Goal: Complete application form

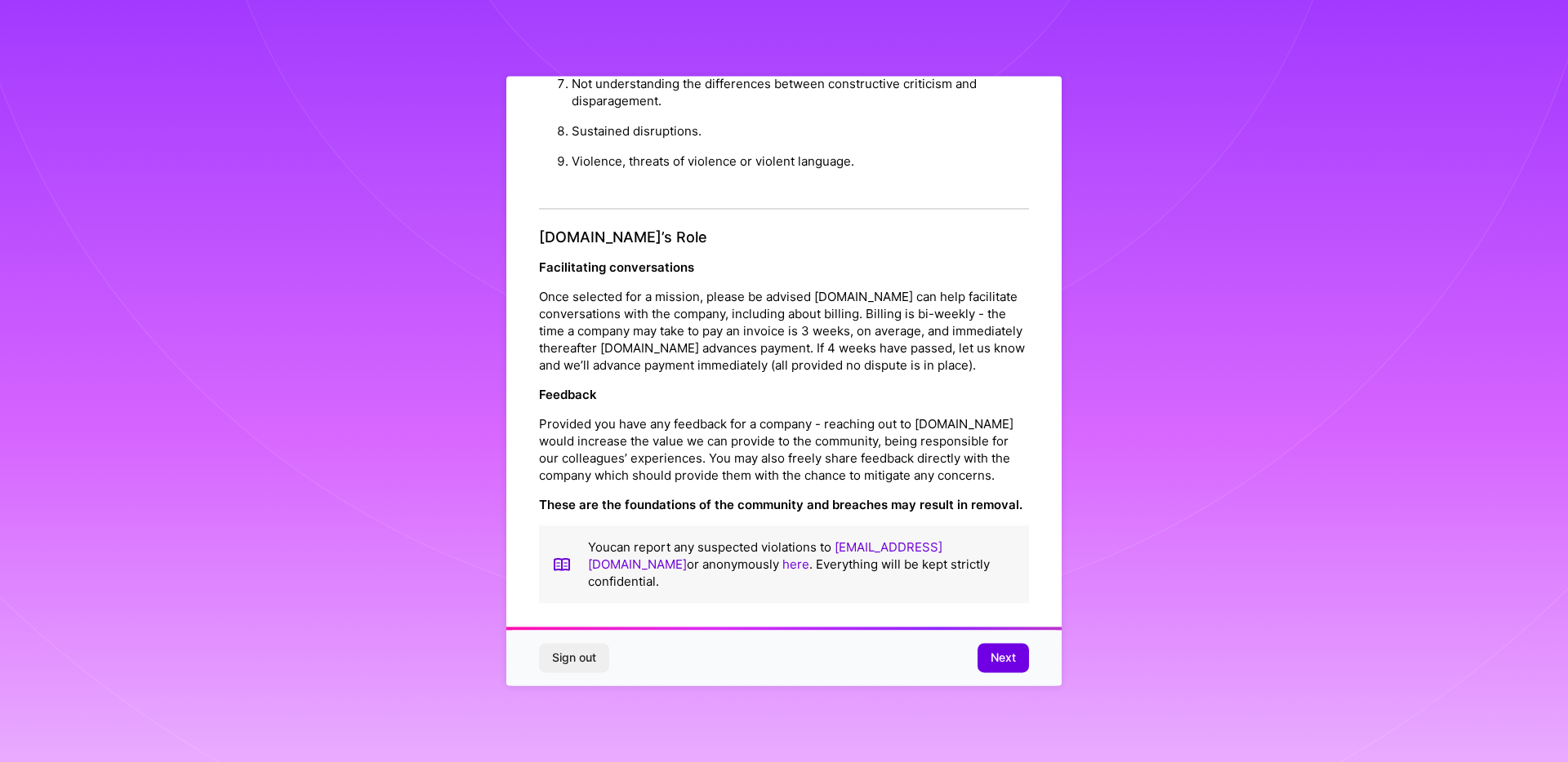
scroll to position [6, 0]
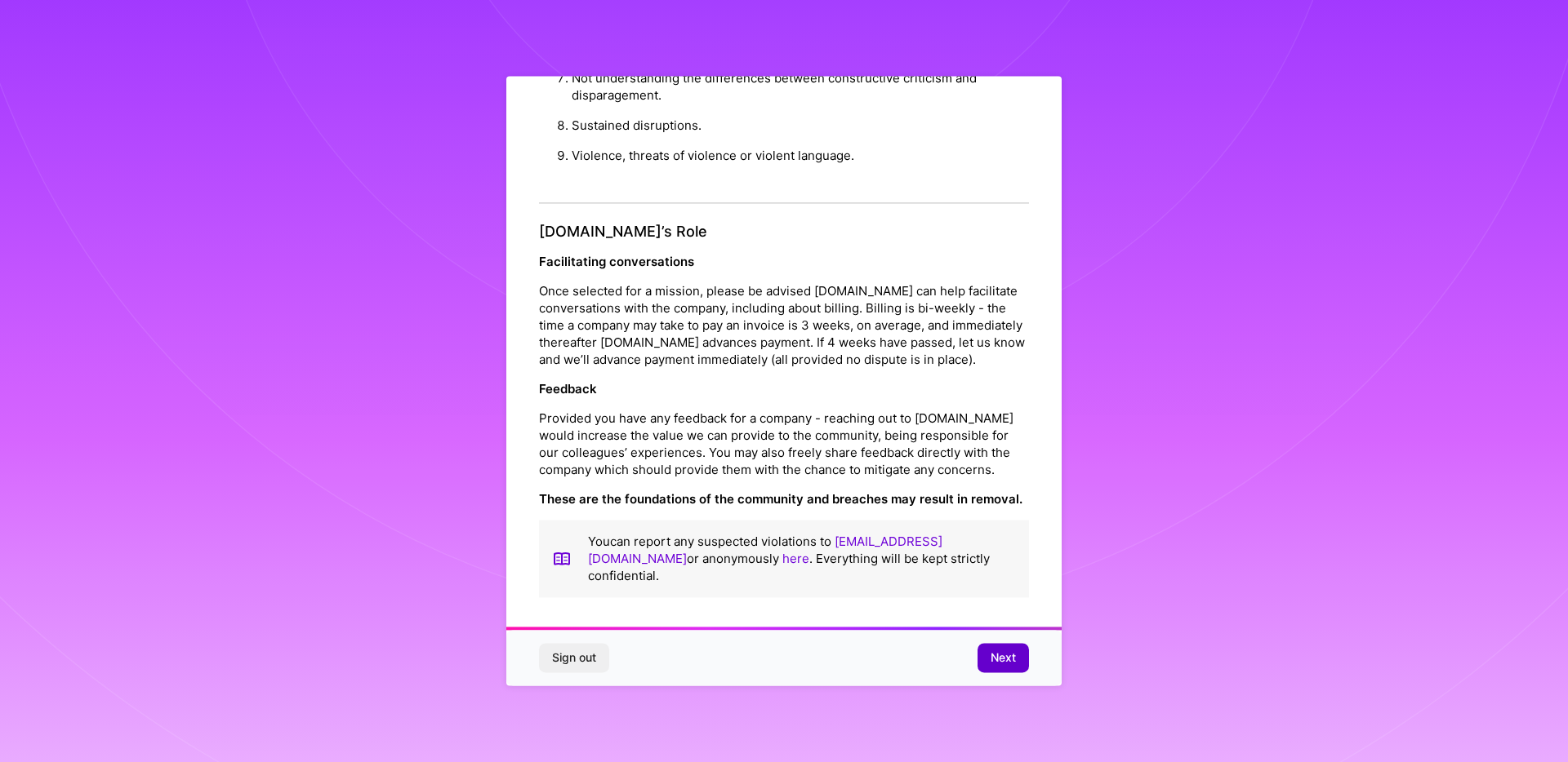
click at [997, 651] on span "Next" at bounding box center [1003, 659] width 26 height 16
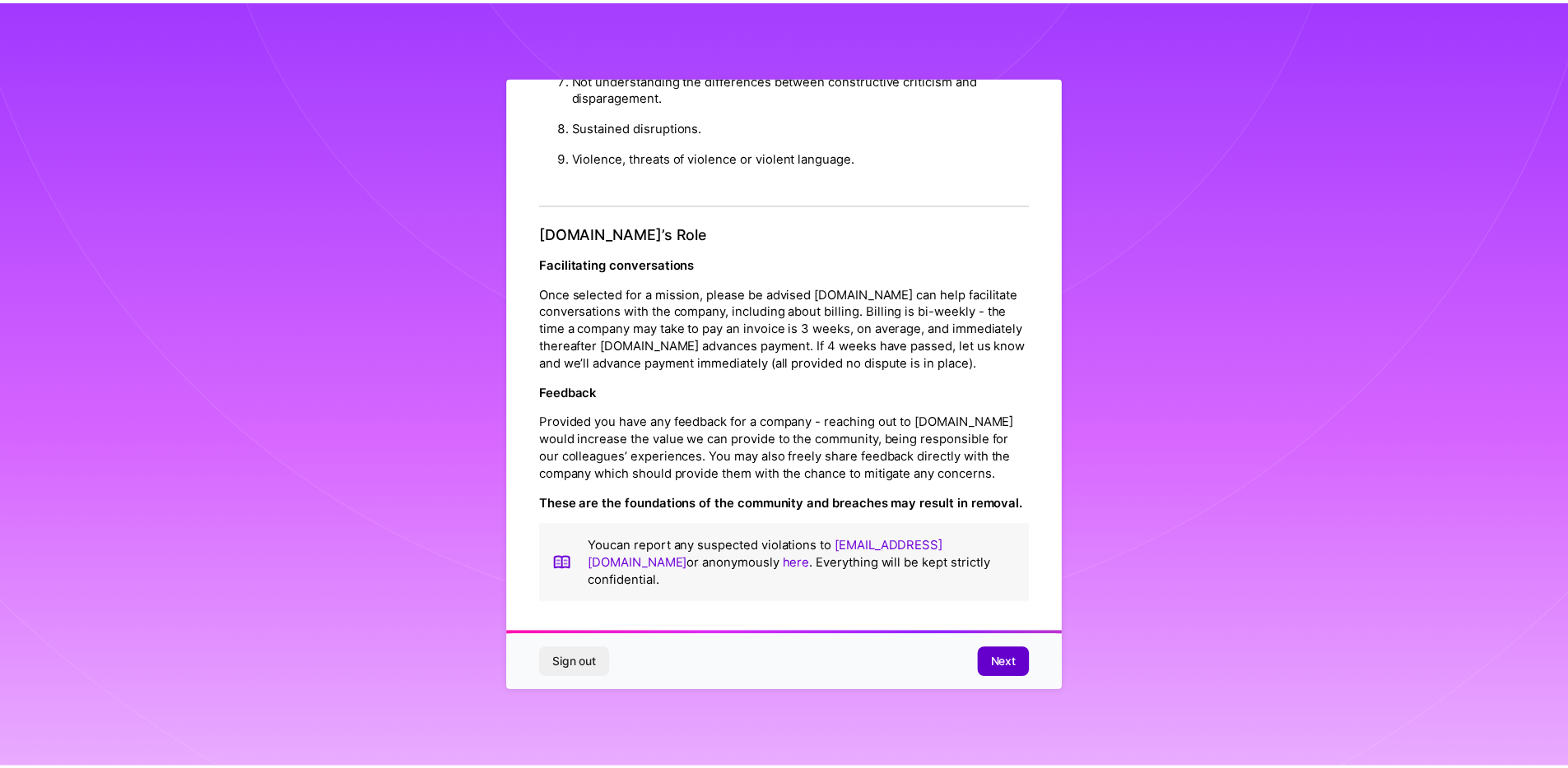
scroll to position [0, 0]
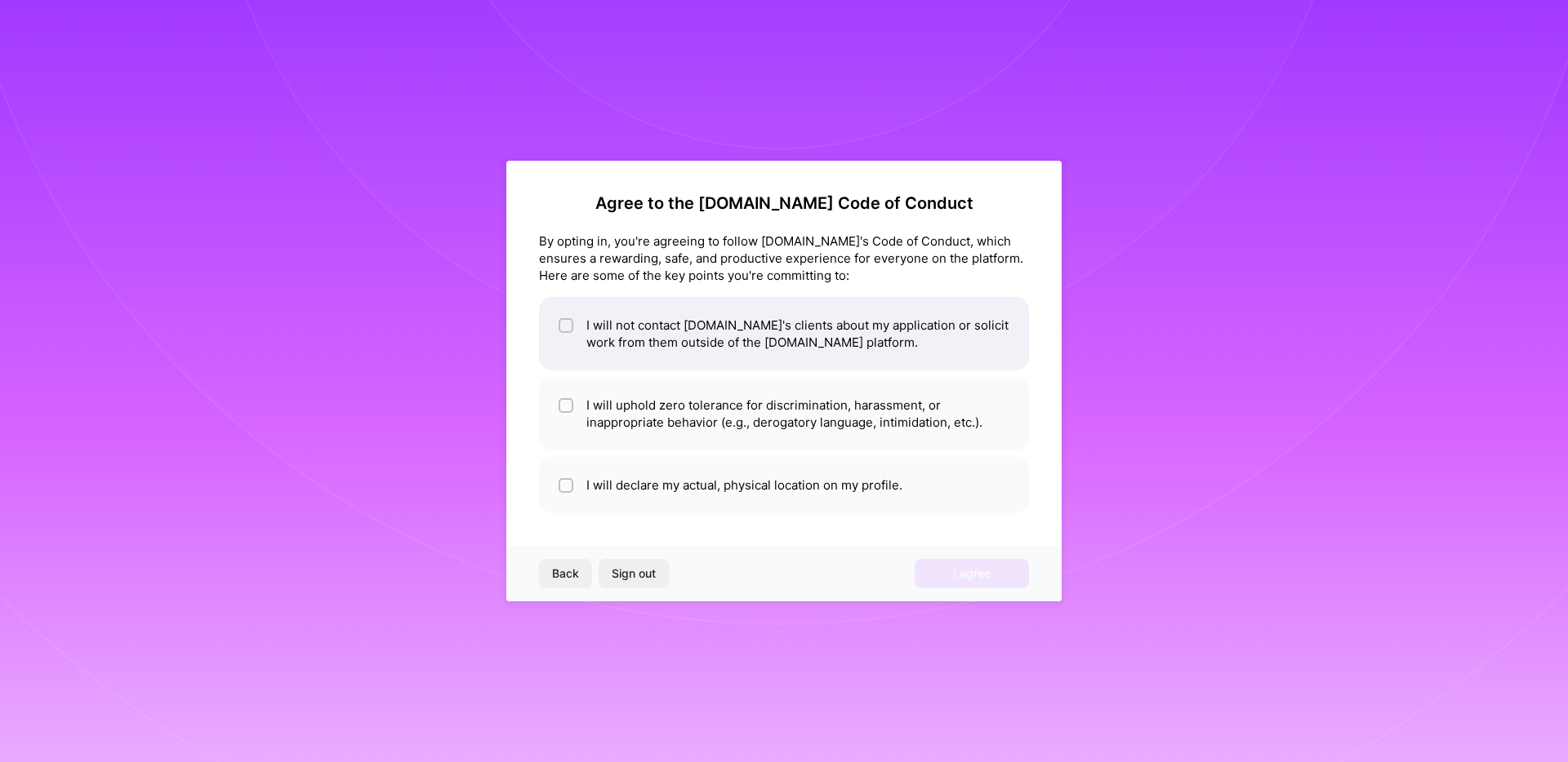
click at [659, 348] on li "I will not contact [DOMAIN_NAME]'s clients about my application or solicit work…" at bounding box center [784, 333] width 490 height 73
checkbox input "true"
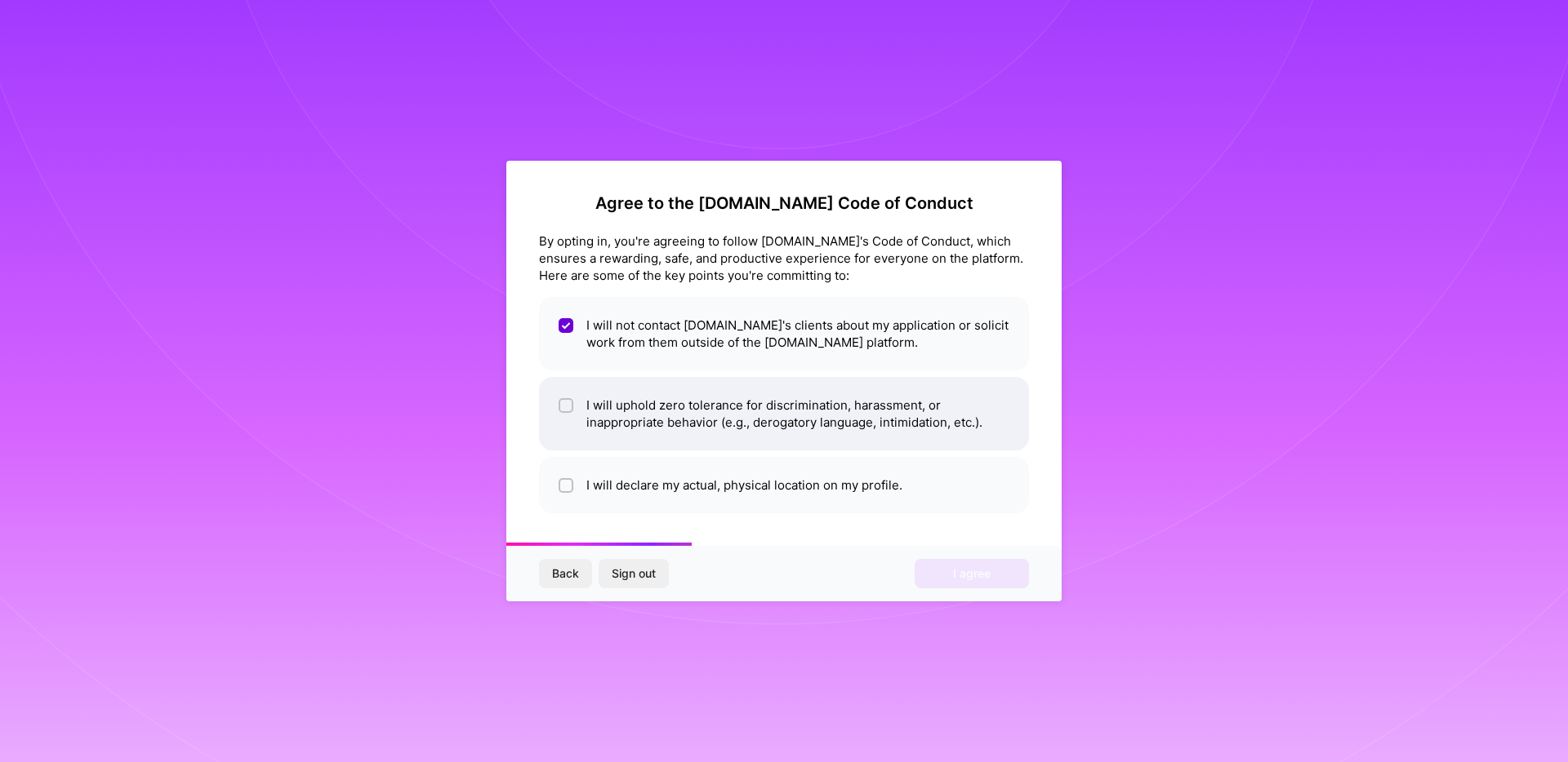
click at [691, 426] on li "I will uphold zero tolerance for discrimination, harassment, or inappropriate b…" at bounding box center [784, 413] width 490 height 73
checkbox input "true"
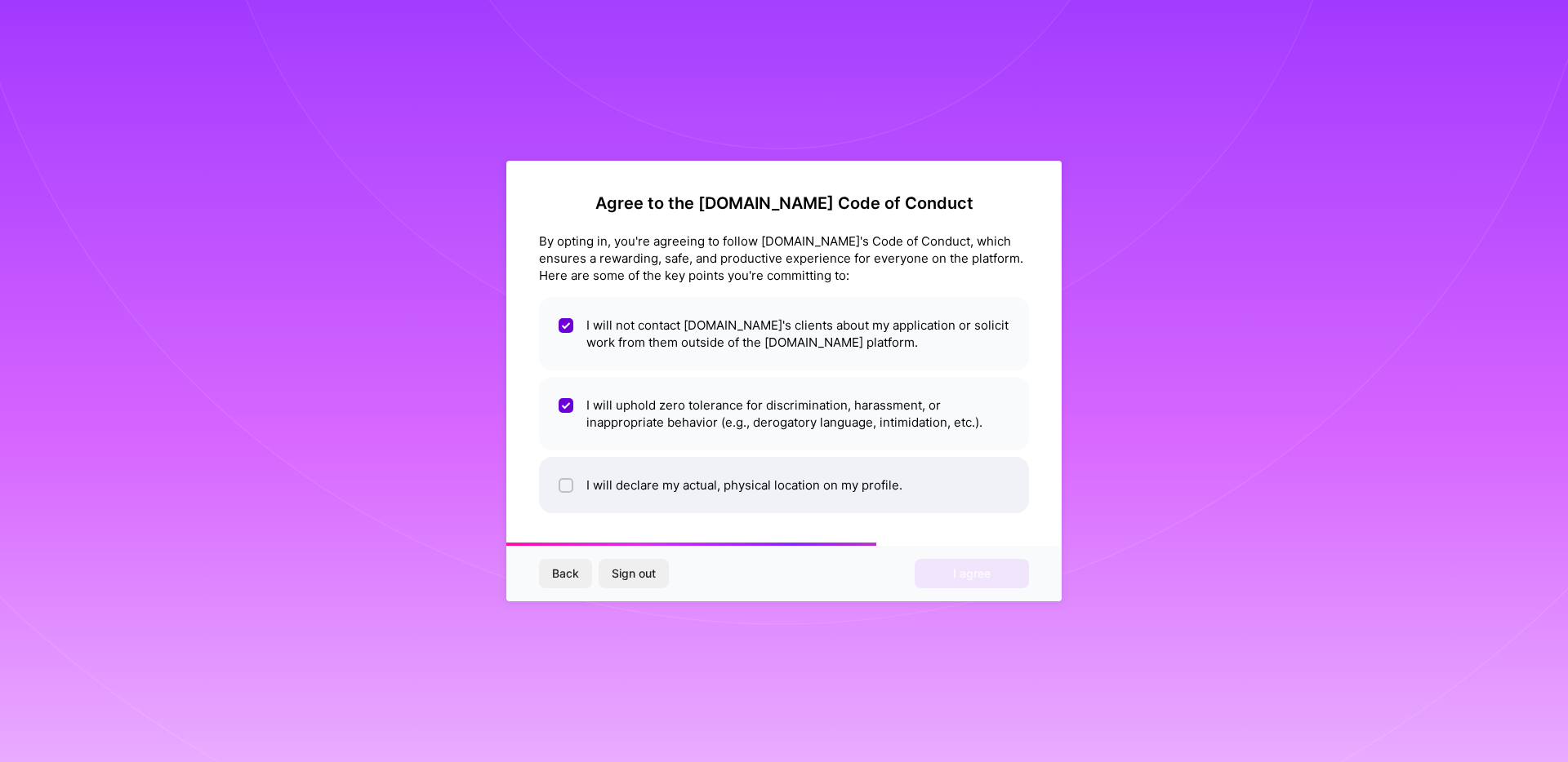
click at [718, 492] on li "I will declare my actual, physical location on my profile." at bounding box center [784, 485] width 490 height 56
checkbox input "true"
click at [994, 588] on div "Back Sign out I agree" at bounding box center [784, 574] width 556 height 55
click at [993, 582] on button "I agree" at bounding box center [971, 574] width 114 height 30
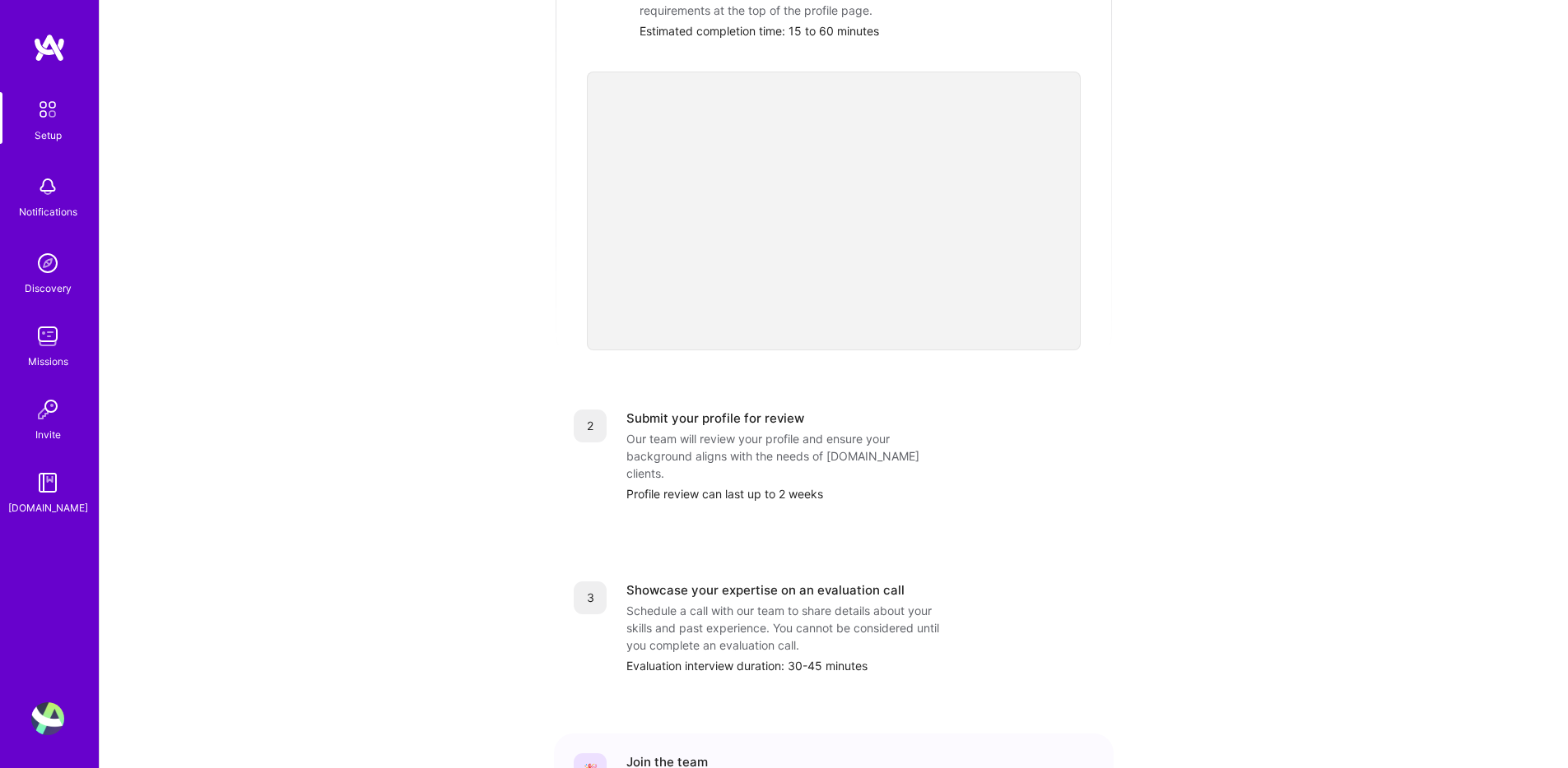
scroll to position [482, 0]
